Goal: Task Accomplishment & Management: Complete application form

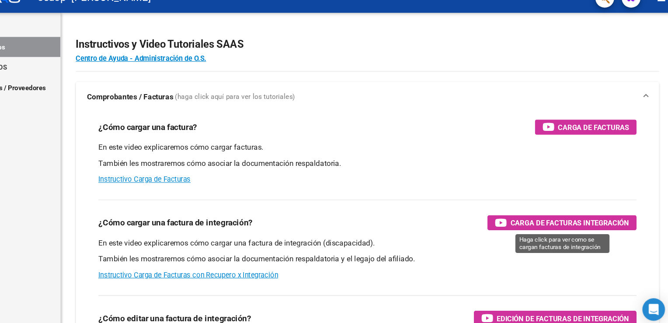
click at [582, 228] on span "Carga de Facturas Integración" at bounding box center [571, 223] width 110 height 11
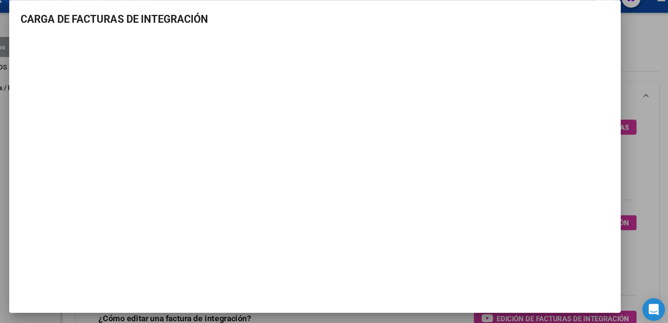
click at [637, 50] on div at bounding box center [334, 161] width 668 height 323
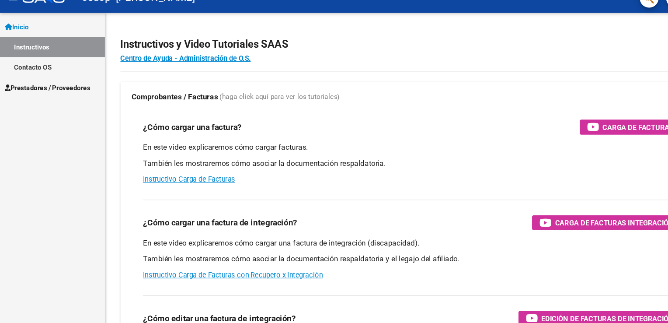
click at [35, 99] on span "Prestadores / Proveedores" at bounding box center [44, 98] width 80 height 10
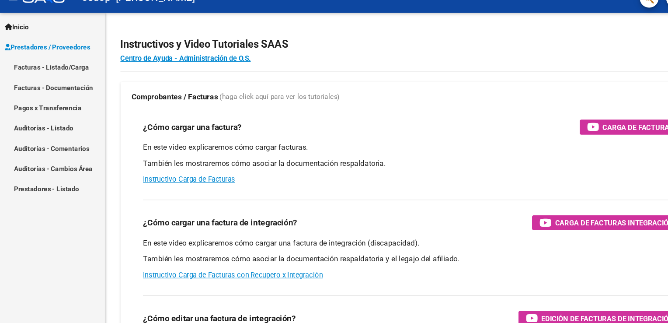
click at [36, 81] on link "Facturas - Listado/Carga" at bounding box center [48, 78] width 97 height 19
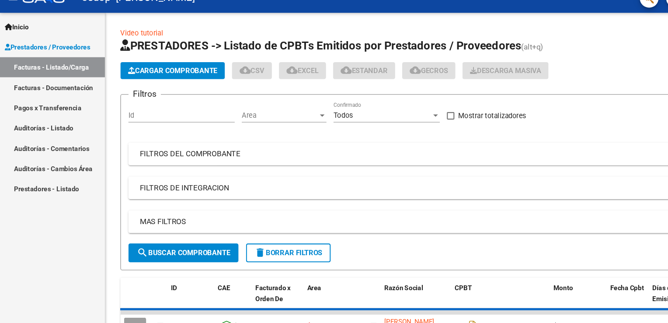
click at [147, 78] on span "Cargar Comprobante" at bounding box center [160, 82] width 83 height 8
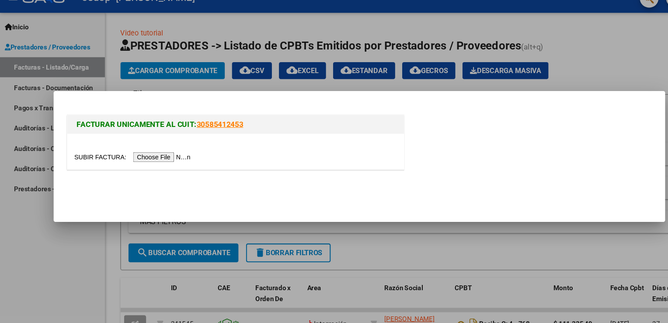
click at [146, 162] on input "file" at bounding box center [124, 161] width 111 height 9
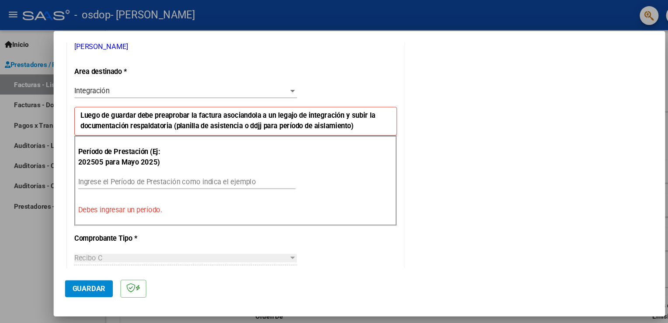
scroll to position [198, 0]
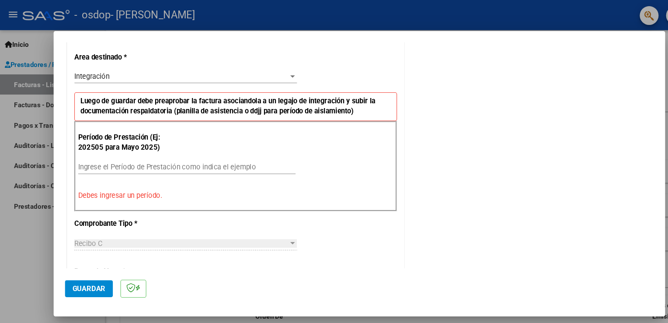
click at [178, 151] on input "Ingrese el Período de Prestación como indica el ejemplo" at bounding box center [174, 155] width 202 height 8
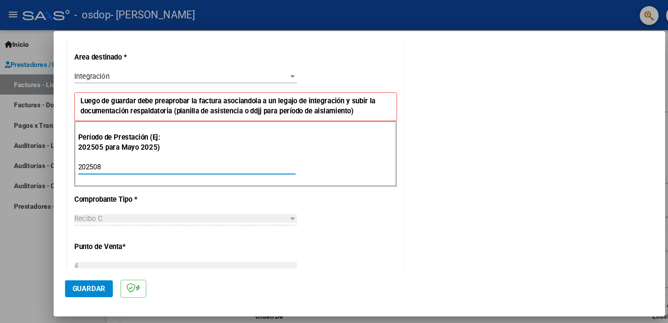
type input "202508"
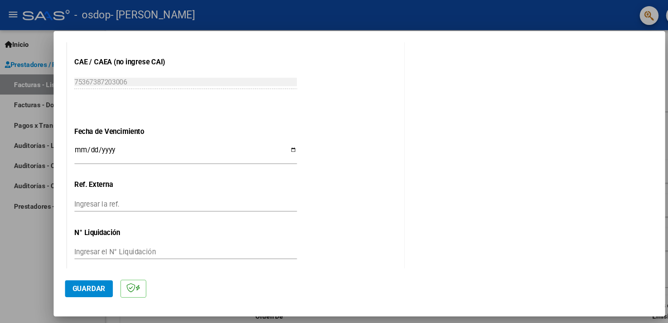
scroll to position [558, 0]
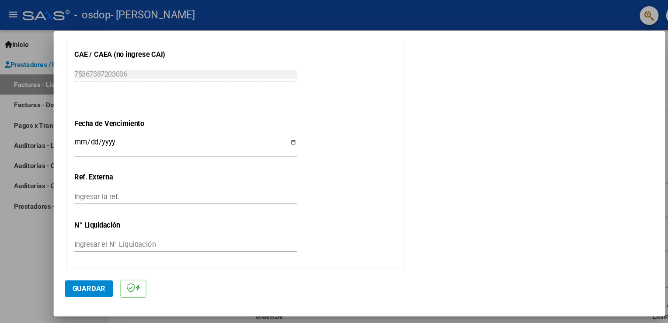
click at [86, 264] on span "Guardar" at bounding box center [82, 268] width 31 height 8
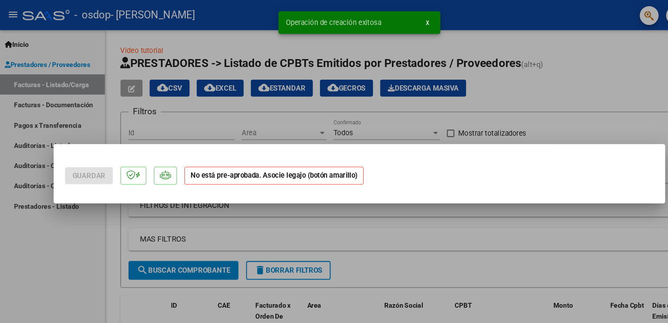
scroll to position [0, 0]
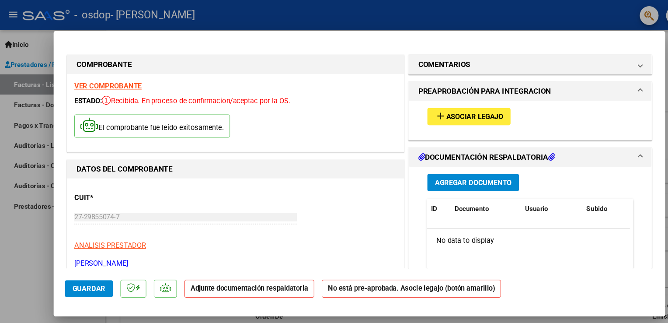
click at [425, 111] on span "Asociar Legajo" at bounding box center [440, 108] width 53 height 8
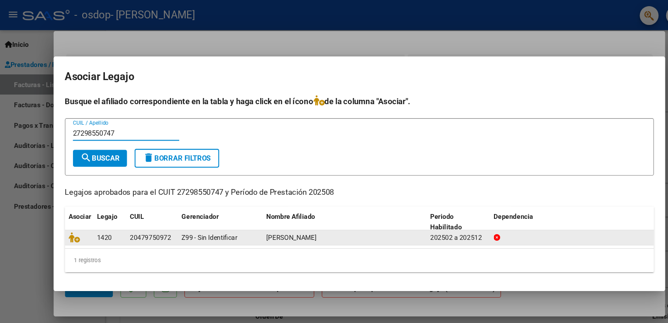
type input "27298550747"
click at [107, 220] on div "1420" at bounding box center [102, 221] width 24 height 10
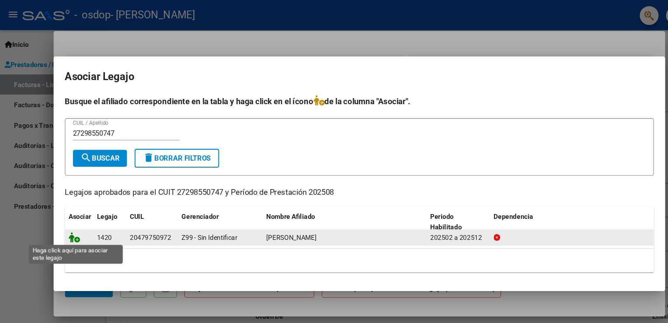
click at [69, 222] on icon at bounding box center [69, 221] width 10 height 10
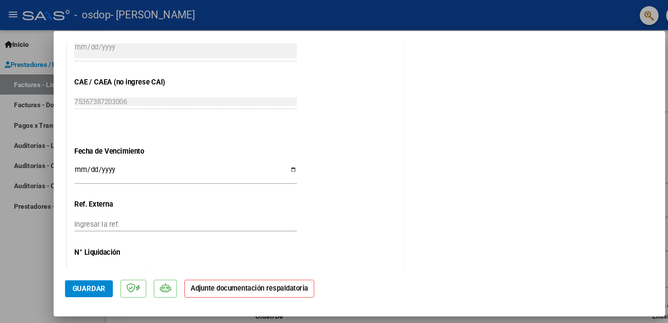
scroll to position [572, 0]
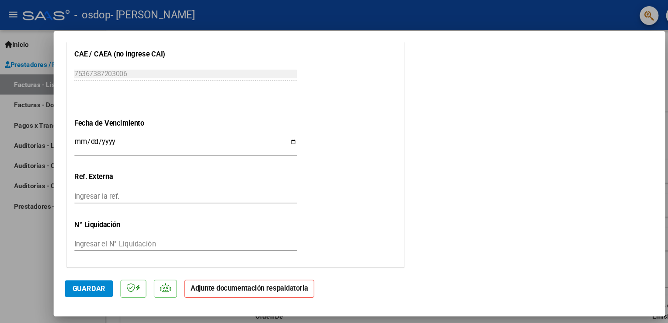
click at [209, 268] on strong "Adjunte documentación respaldatoria" at bounding box center [231, 268] width 109 height 8
click at [100, 265] on button "Guardar" at bounding box center [82, 268] width 45 height 16
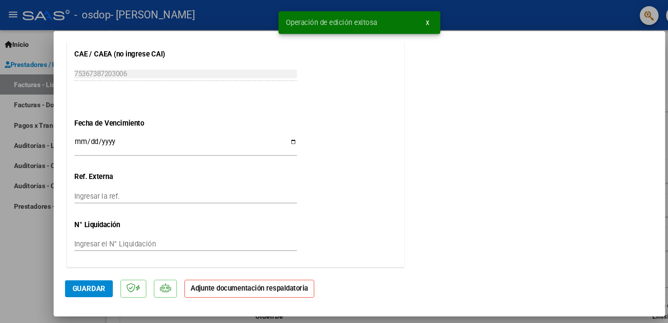
click at [186, 272] on p "Adjunte documentación respaldatoria" at bounding box center [231, 268] width 121 height 17
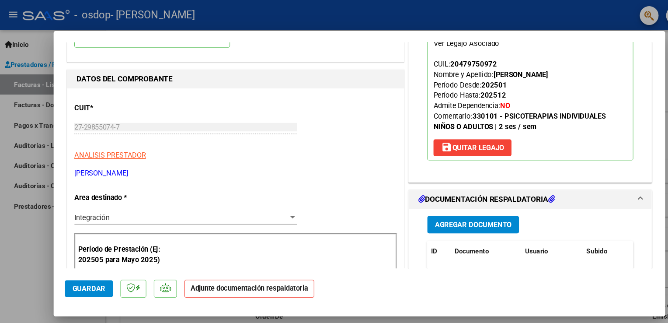
scroll to position [128, 0]
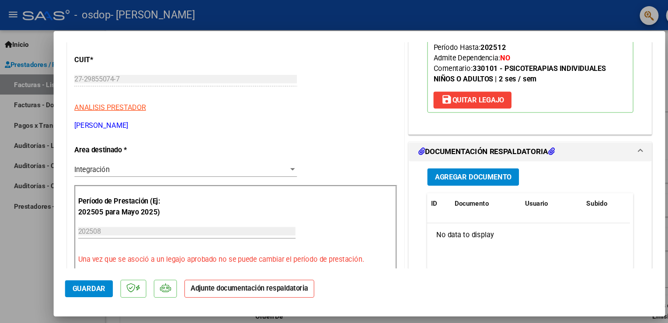
click at [411, 165] on span "Agregar Documento" at bounding box center [439, 164] width 71 height 8
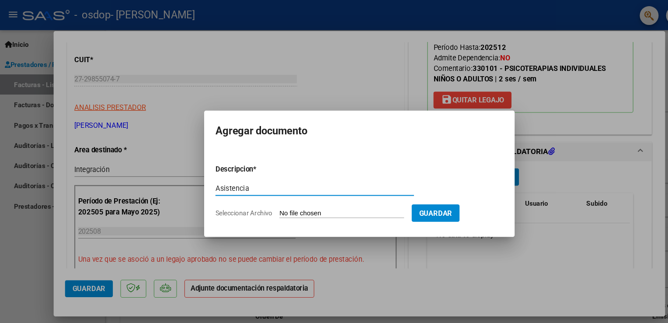
type input "Asistencia"
click at [264, 194] on app-file-uploader "Seleccionar Archivo" at bounding box center [291, 198] width 182 height 8
click at [238, 196] on span "Seleccionar Archivo" at bounding box center [226, 197] width 53 height 7
click at [260, 196] on input "Seleccionar Archivo" at bounding box center [318, 198] width 116 height 8
type input "C:\fakepath\asistencia.pdf"
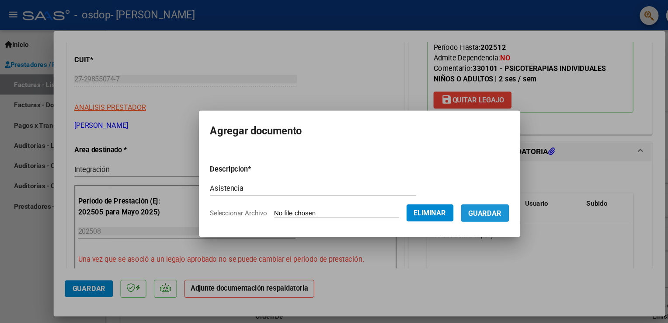
click at [453, 197] on span "Guardar" at bounding box center [450, 198] width 31 height 8
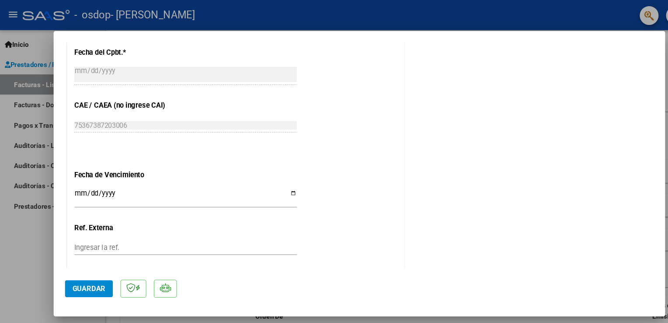
scroll to position [572, 0]
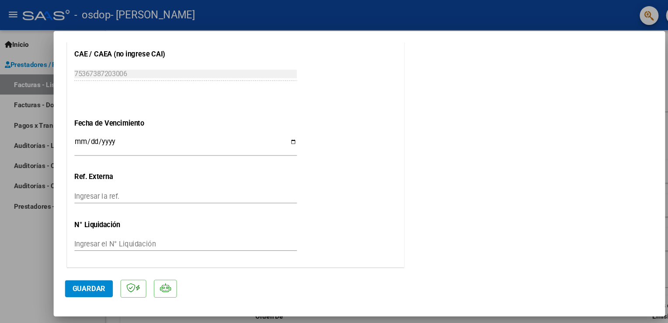
click at [75, 268] on span "Guardar" at bounding box center [82, 268] width 31 height 8
click at [87, 267] on span "Guardar" at bounding box center [82, 268] width 31 height 8
click at [397, 21] on div at bounding box center [334, 161] width 668 height 323
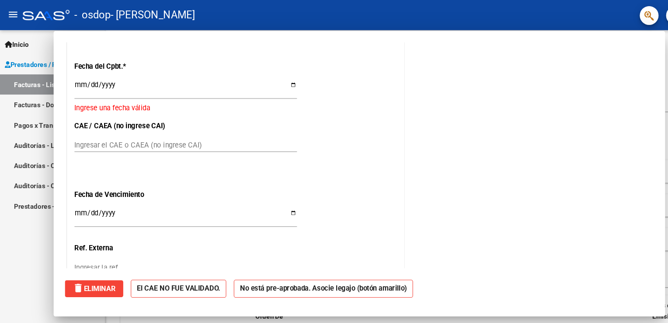
scroll to position [0, 0]
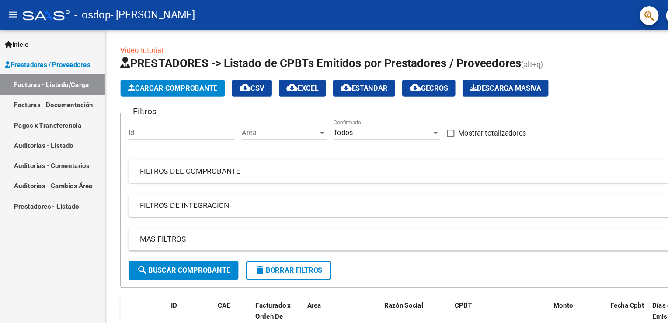
click at [578, 66] on app-list-header "PRESTADORES -> Listado de CPBTs Emitidos por Prestadores / Proveedores (alt+q) …" at bounding box center [383, 160] width 542 height 216
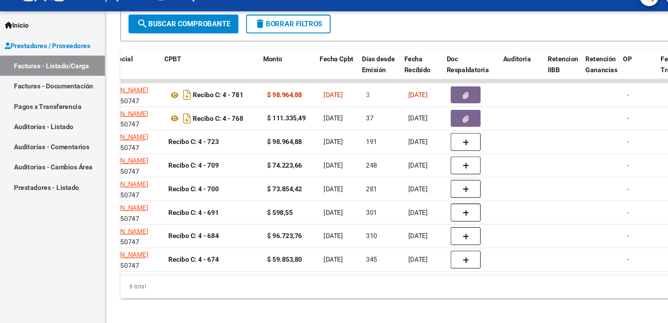
scroll to position [0, 271]
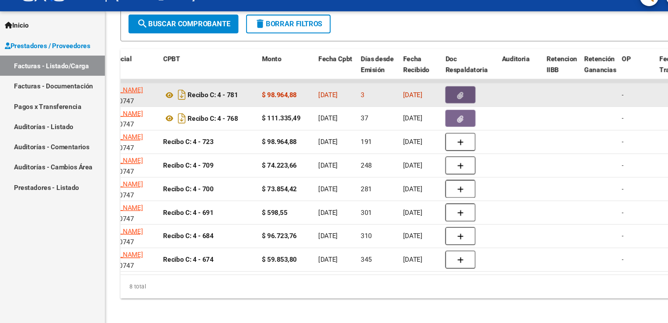
click at [427, 103] on icon "button" at bounding box center [428, 106] width 6 height 7
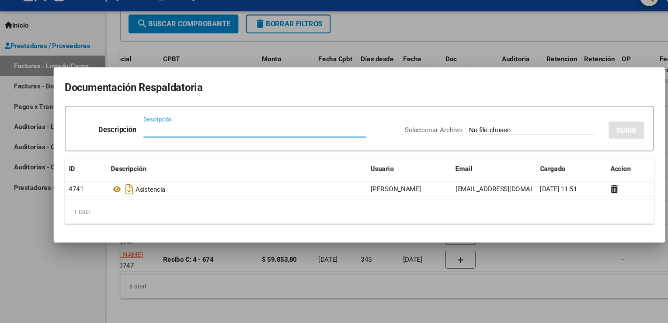
click at [446, 47] on div at bounding box center [334, 161] width 668 height 323
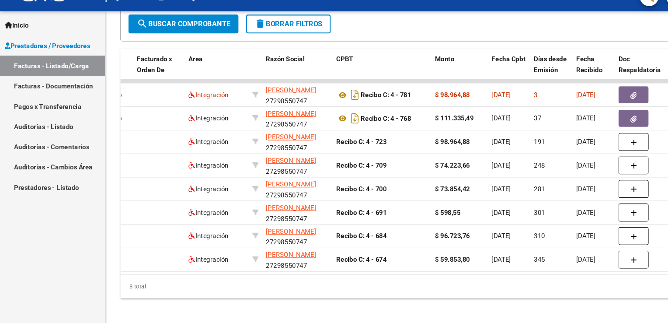
scroll to position [0, 0]
